Goal: Transaction & Acquisition: Subscribe to service/newsletter

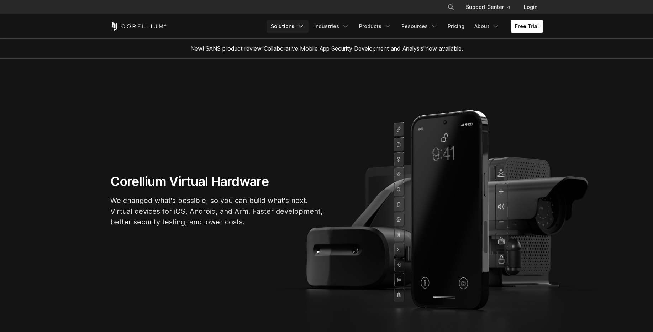
click at [304, 28] on icon "Navigation Menu" at bounding box center [300, 26] width 7 height 7
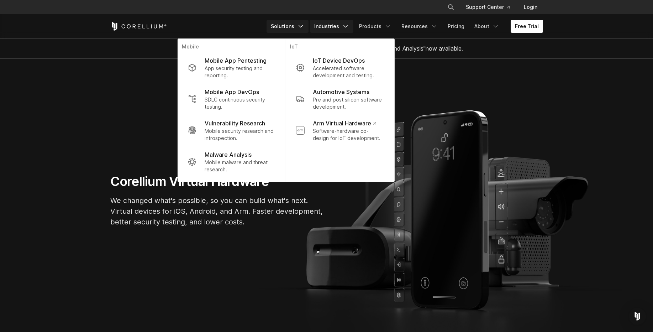
click at [343, 26] on link "Industries" at bounding box center [331, 26] width 43 height 13
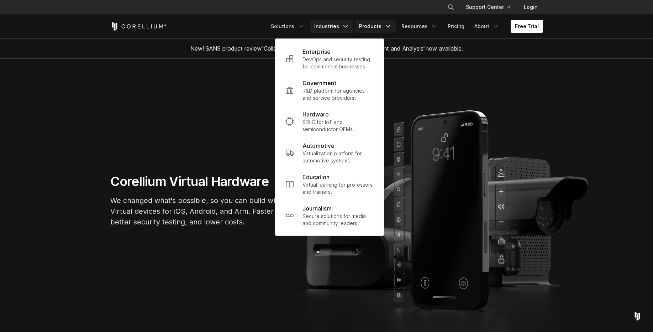
click at [381, 27] on link "Products" at bounding box center [375, 26] width 41 height 13
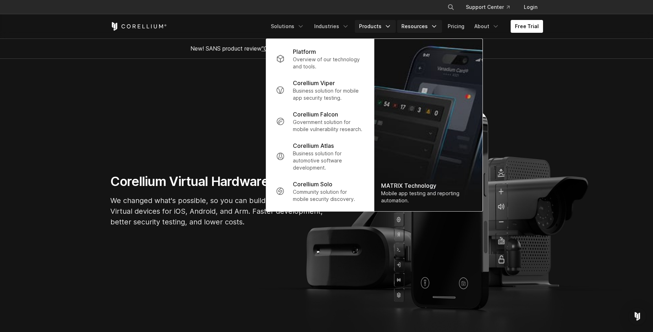
click at [427, 26] on link "Resources" at bounding box center [419, 26] width 45 height 13
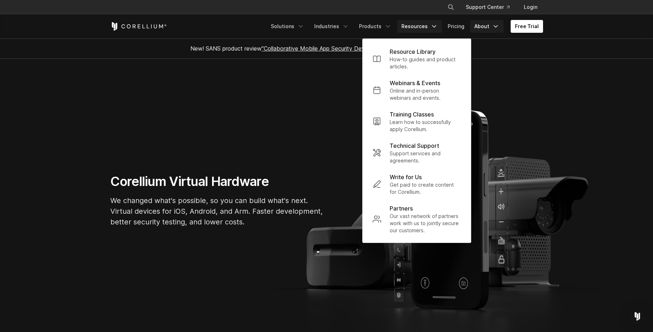
click at [480, 28] on link "About" at bounding box center [486, 26] width 33 height 13
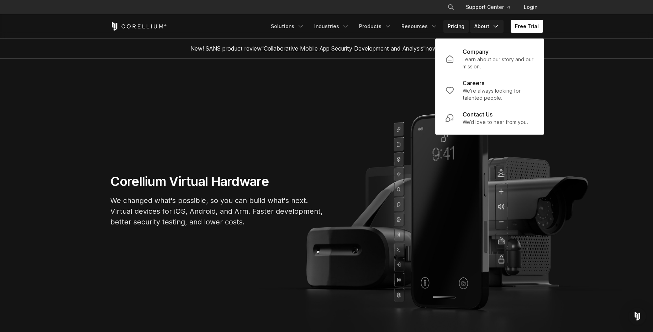
click at [459, 26] on link "Pricing" at bounding box center [455, 26] width 25 height 13
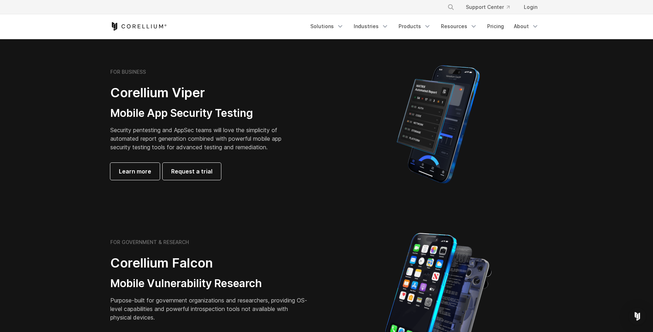
scroll to position [171, 0]
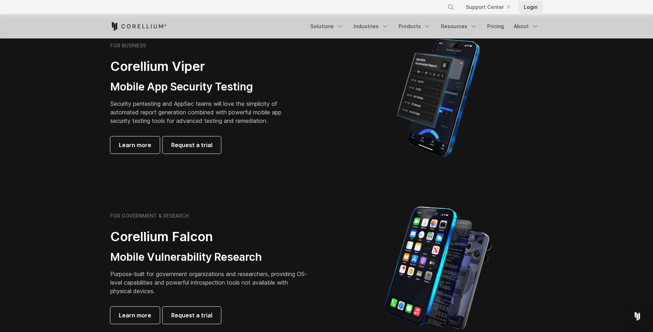
click at [532, 7] on link "Login" at bounding box center [530, 7] width 25 height 13
click at [185, 147] on span "Request a trial" at bounding box center [191, 145] width 41 height 9
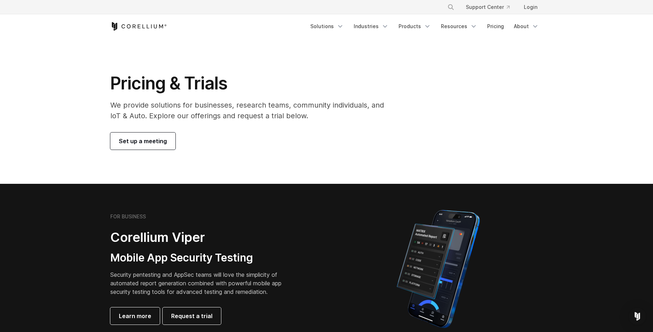
click at [155, 142] on span "Set up a meeting" at bounding box center [143, 141] width 48 height 9
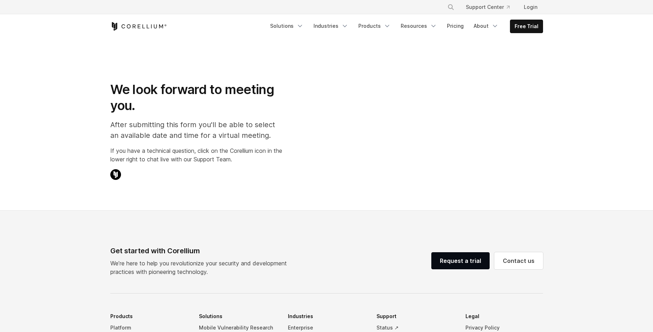
select select "**"
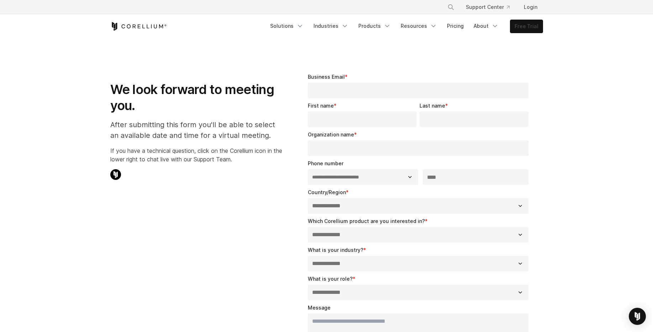
click at [529, 25] on link "Free Trial" at bounding box center [526, 26] width 32 height 13
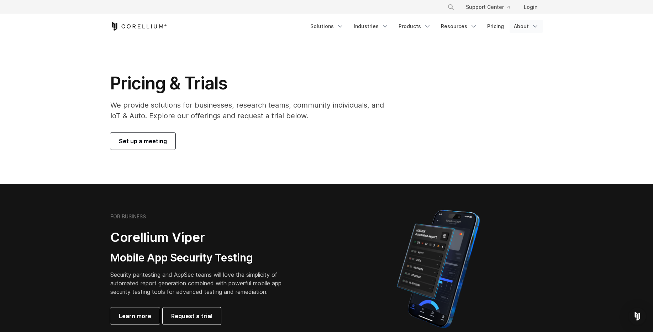
click at [532, 29] on icon "Navigation Menu" at bounding box center [535, 26] width 7 height 7
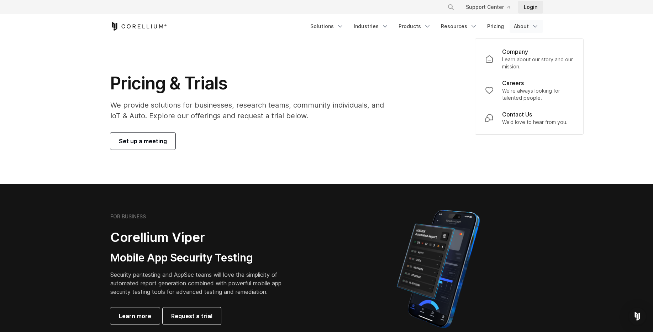
click at [534, 11] on link "Login" at bounding box center [530, 7] width 25 height 13
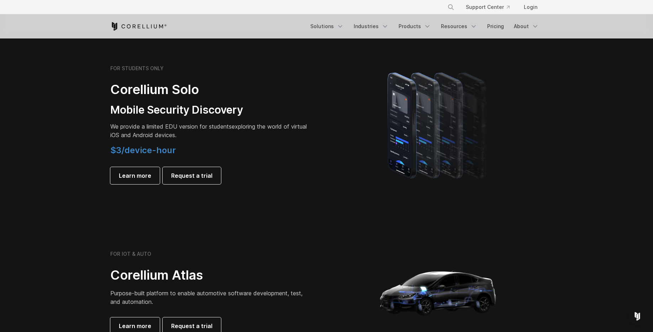
scroll to position [512, 0]
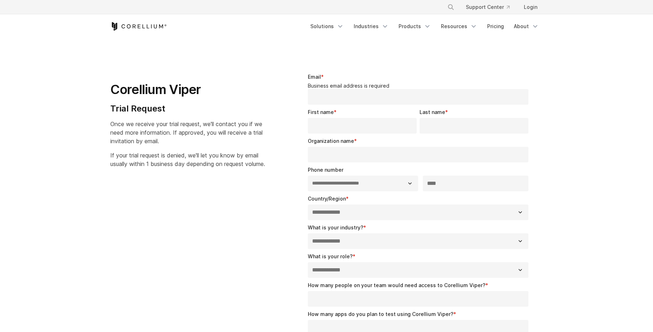
select select "**"
